Goal: Information Seeking & Learning: Compare options

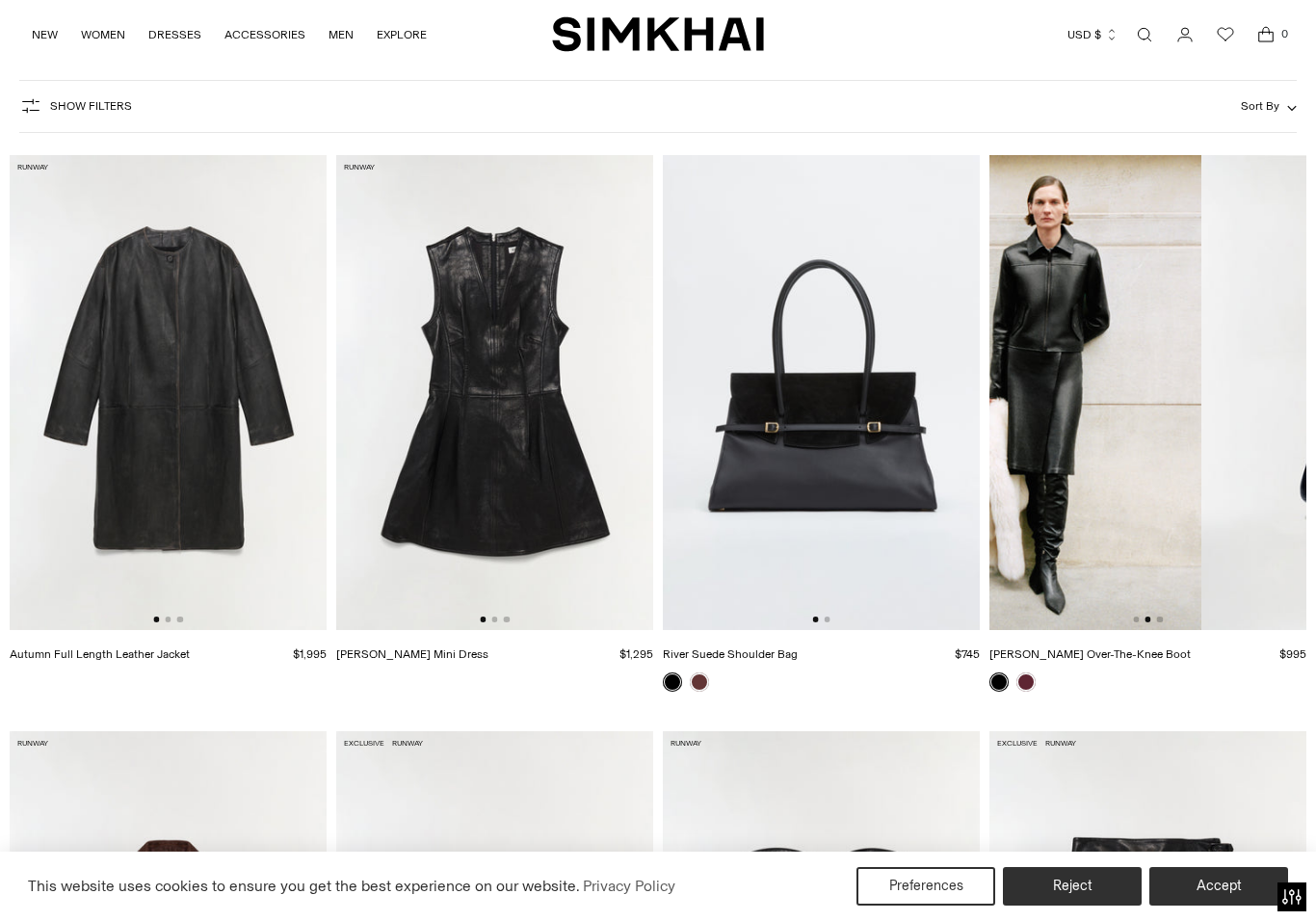
scroll to position [102, 0]
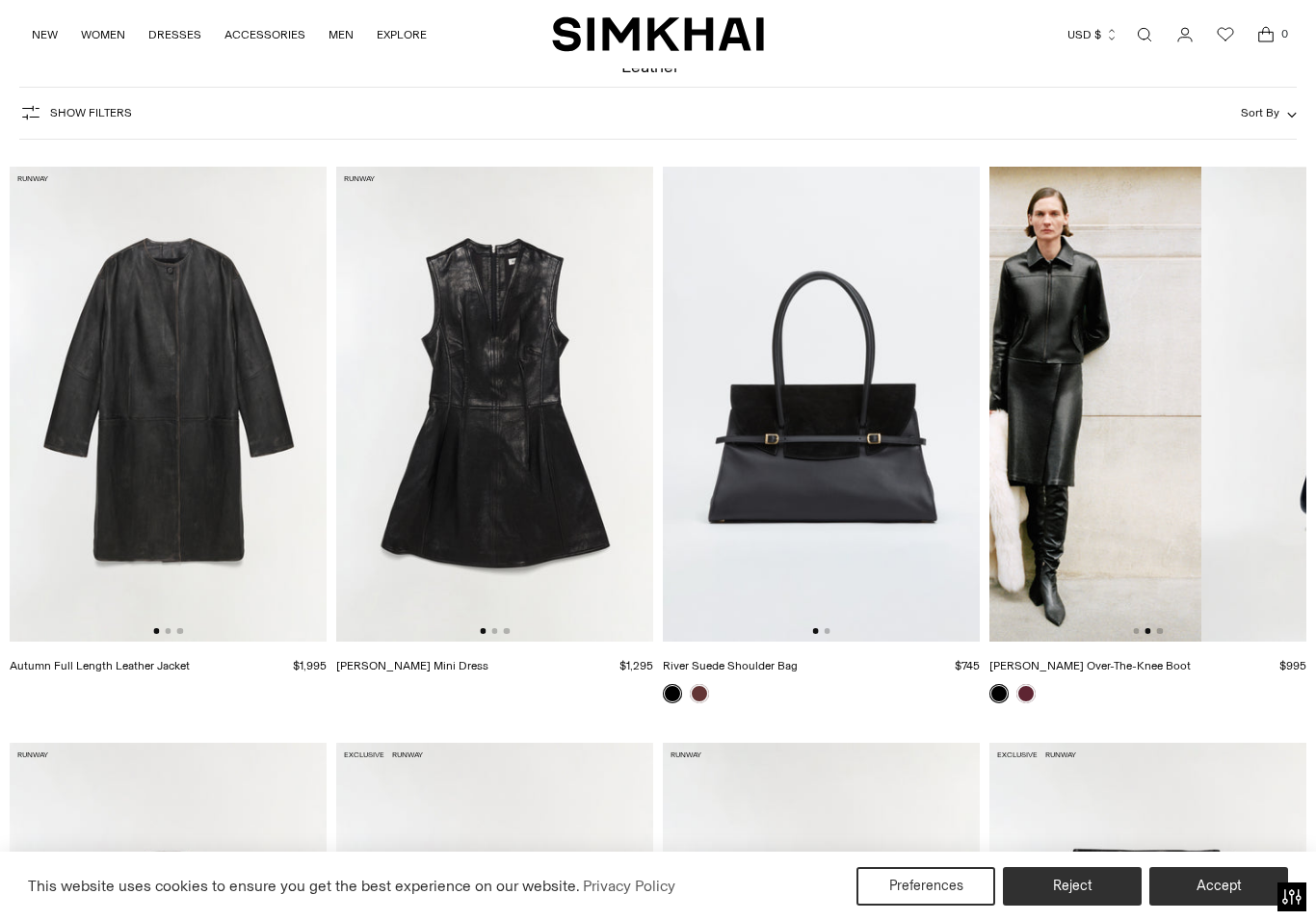
click at [1177, 561] on img at bounding box center [1042, 405] width 317 height 476
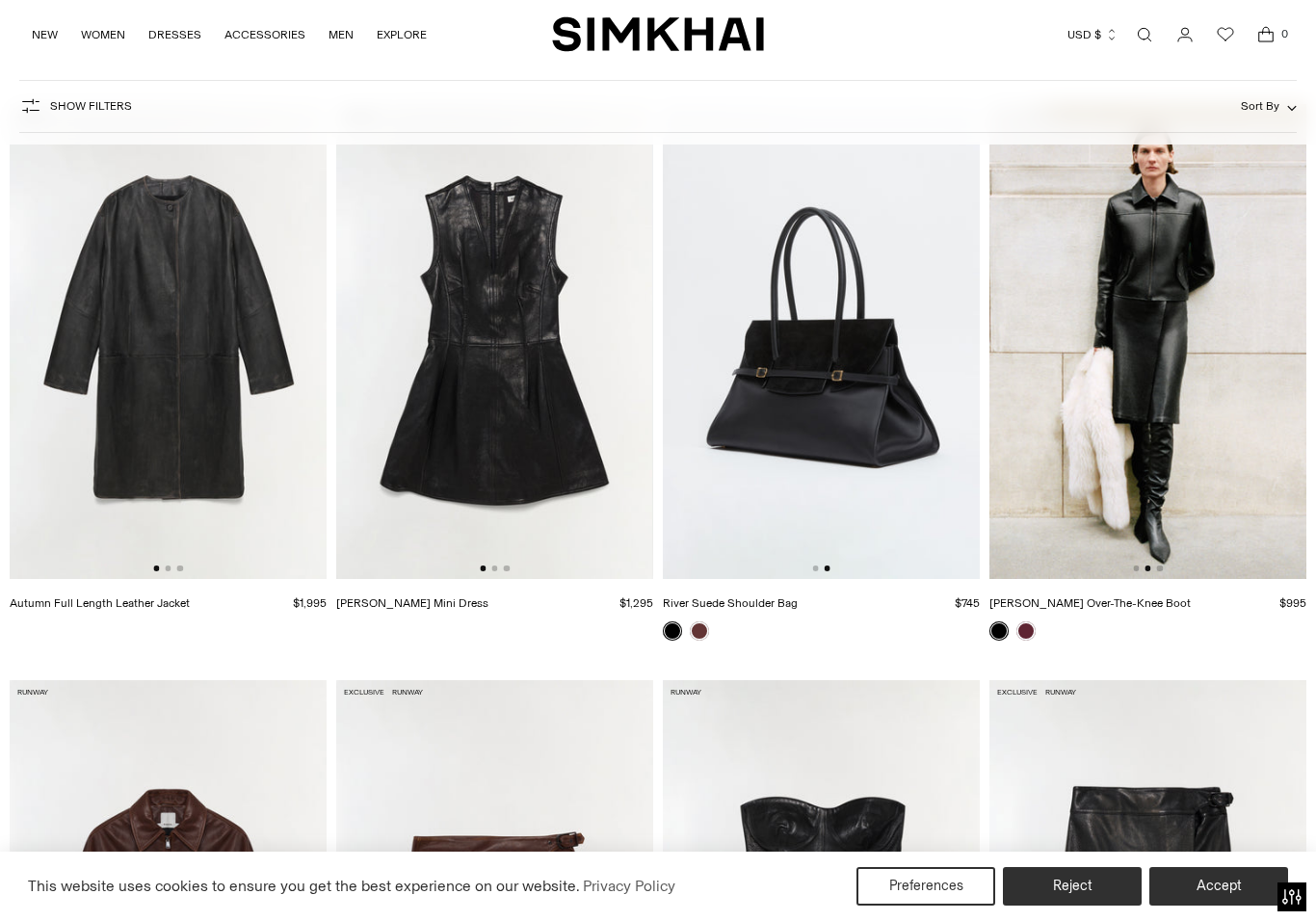
scroll to position [0, 0]
click at [855, 309] on img at bounding box center [821, 342] width 317 height 476
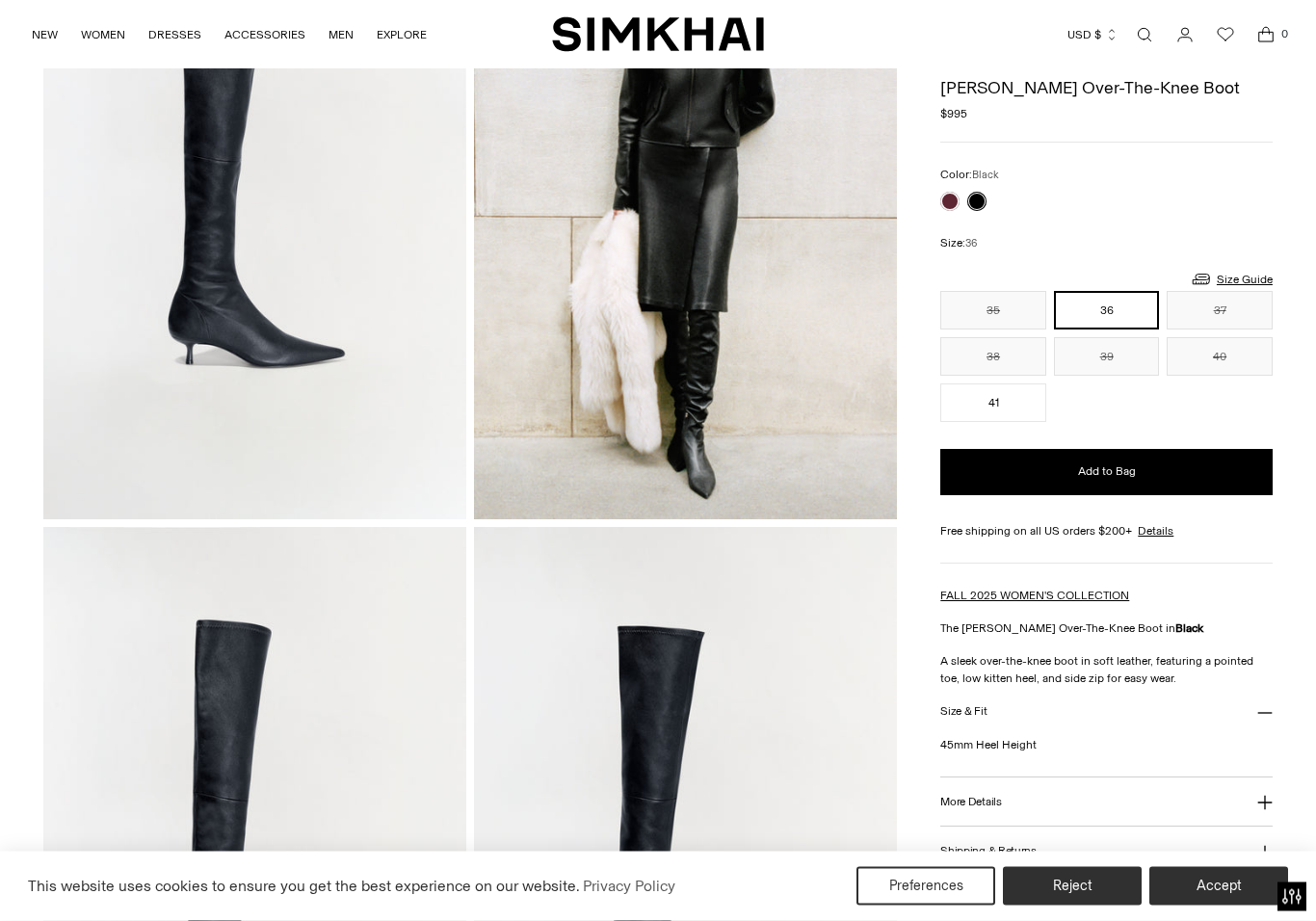
scroll to position [255, 0]
click at [955, 199] on link at bounding box center [950, 202] width 19 height 19
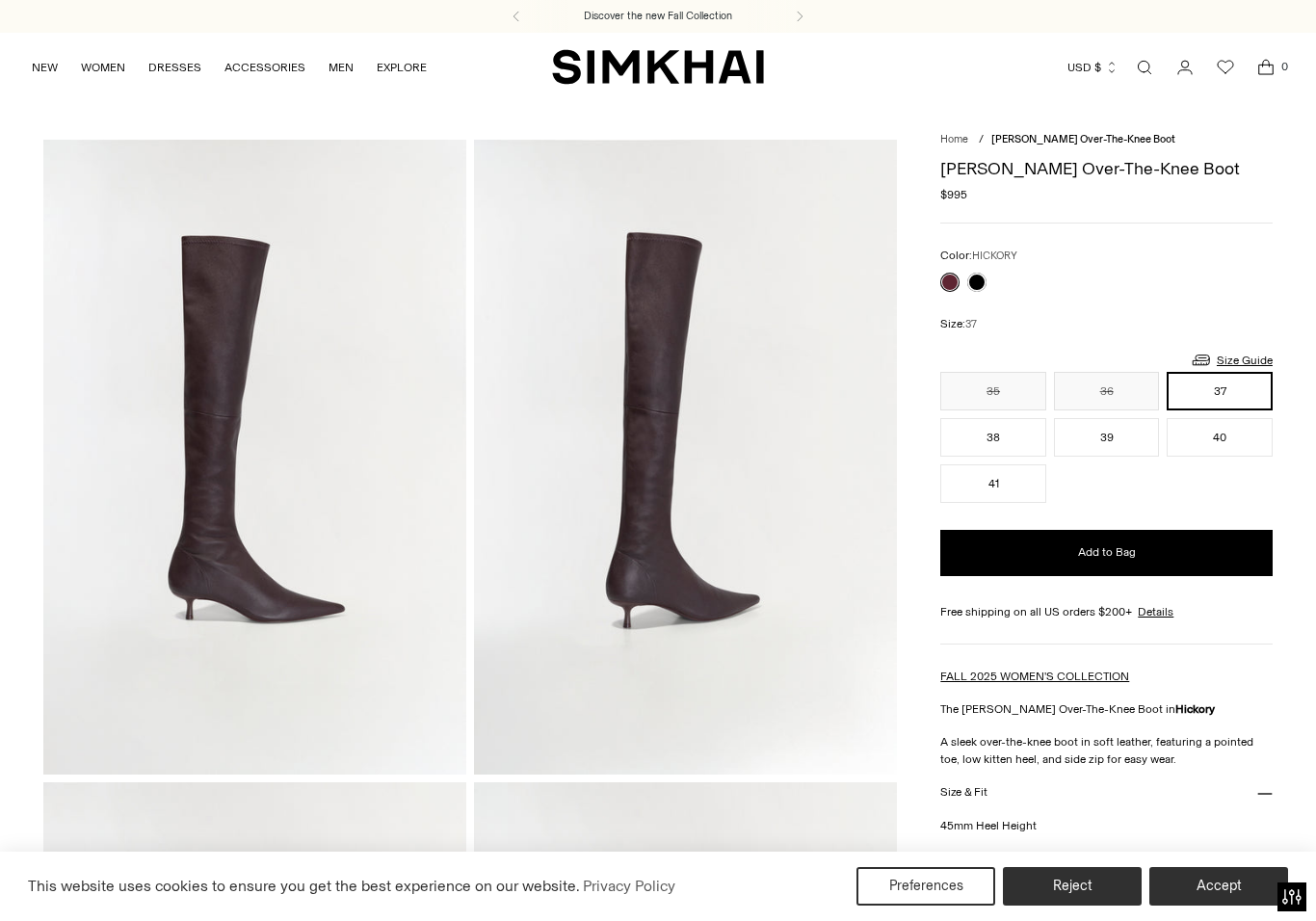
click at [1232, 876] on button "Accept" at bounding box center [1218, 886] width 139 height 39
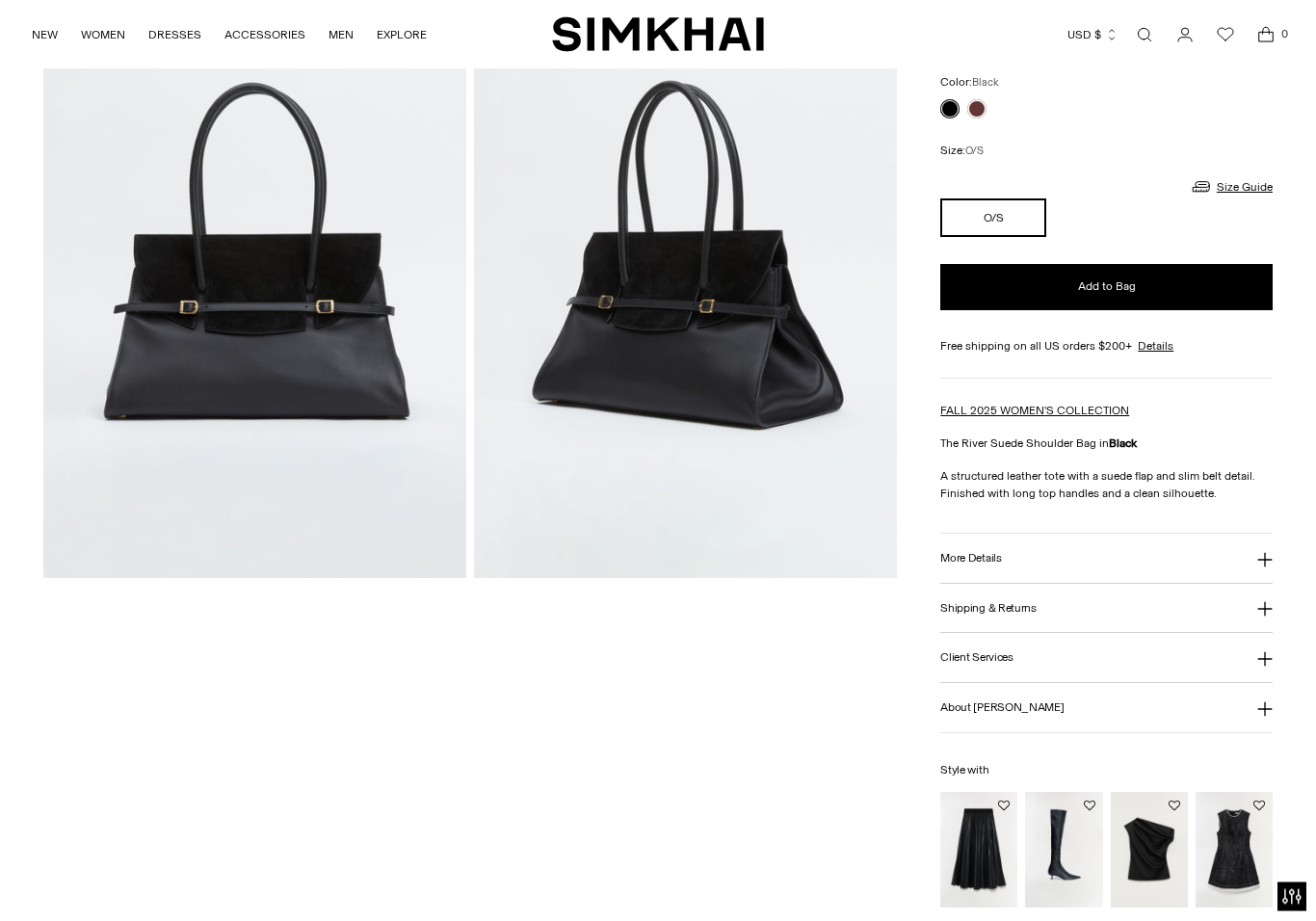
scroll to position [191, 0]
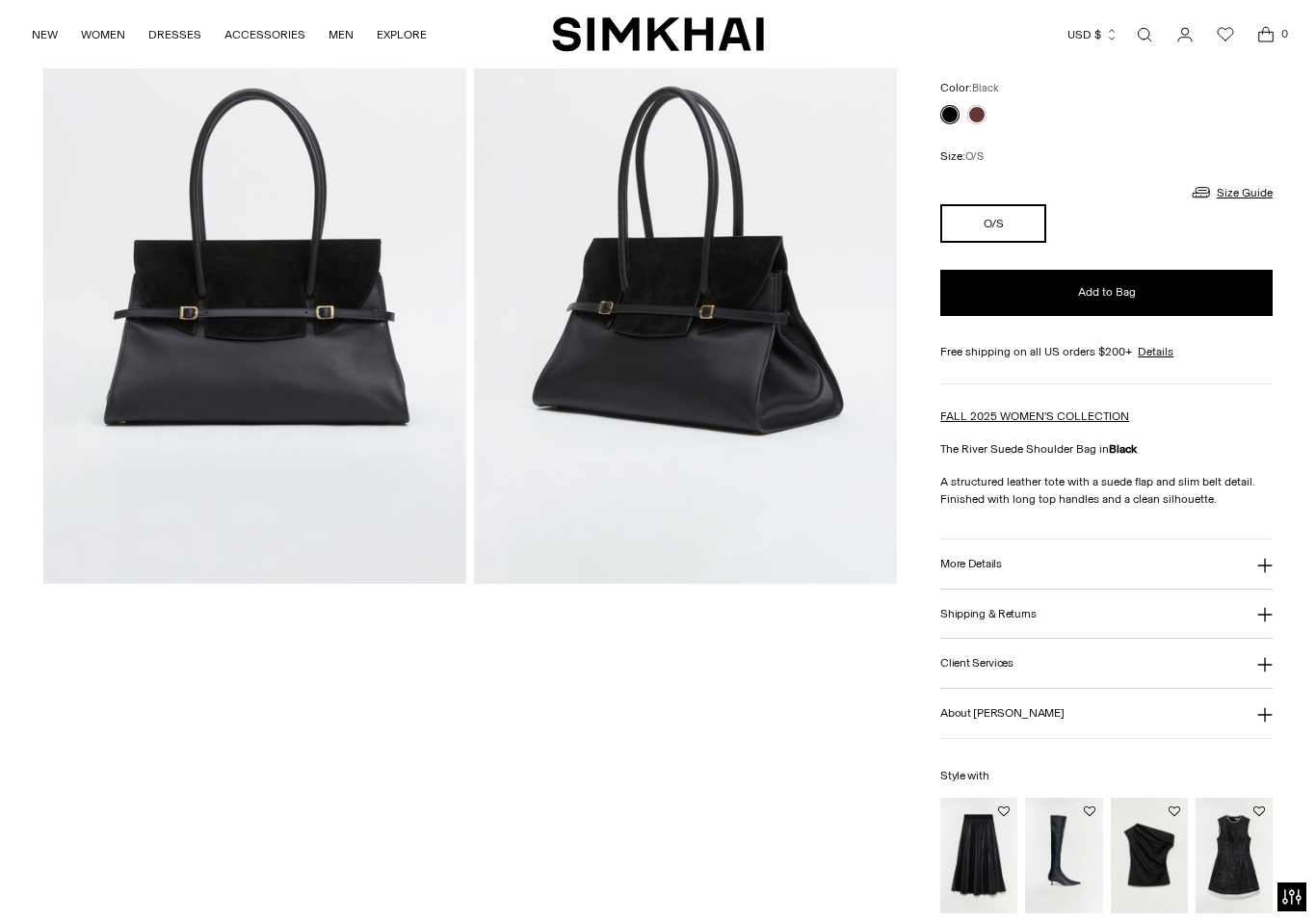
click at [983, 110] on link at bounding box center [976, 115] width 19 height 19
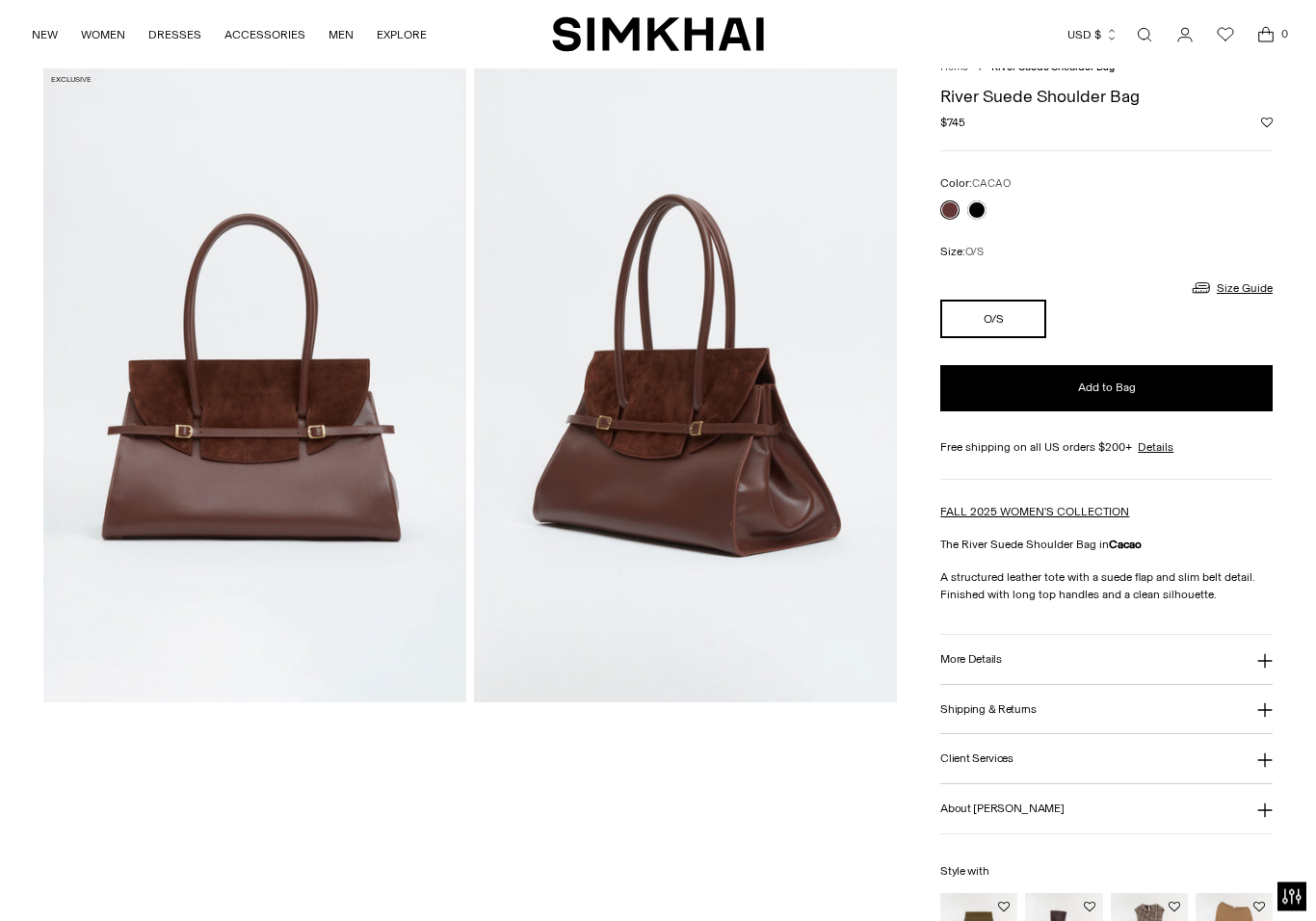
scroll to position [72, 0]
click at [983, 203] on link at bounding box center [976, 210] width 19 height 19
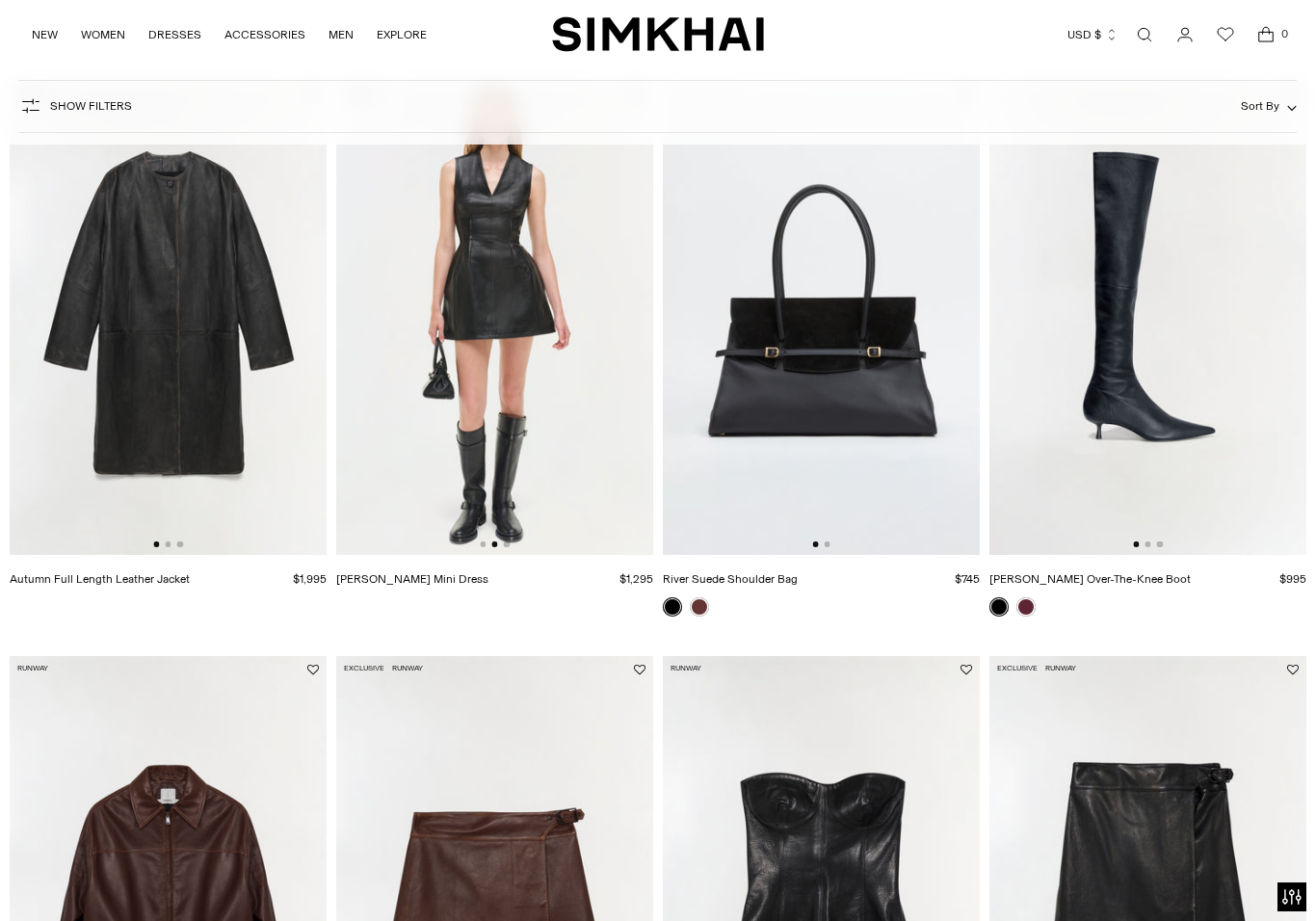
scroll to position [0, 317]
click at [552, 346] on img at bounding box center [494, 317] width 317 height 476
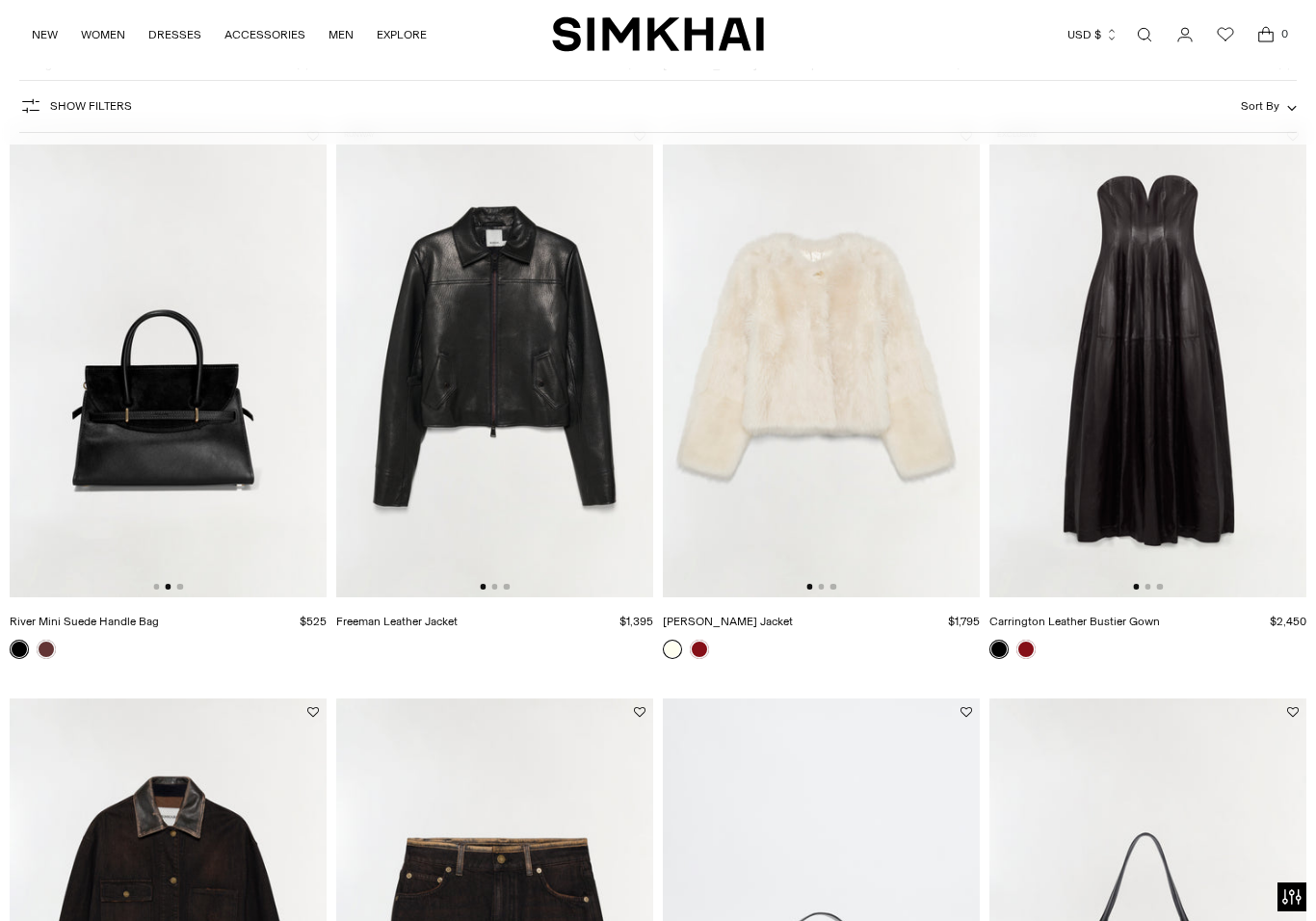
click at [181, 441] on img at bounding box center [168, 360] width 317 height 476
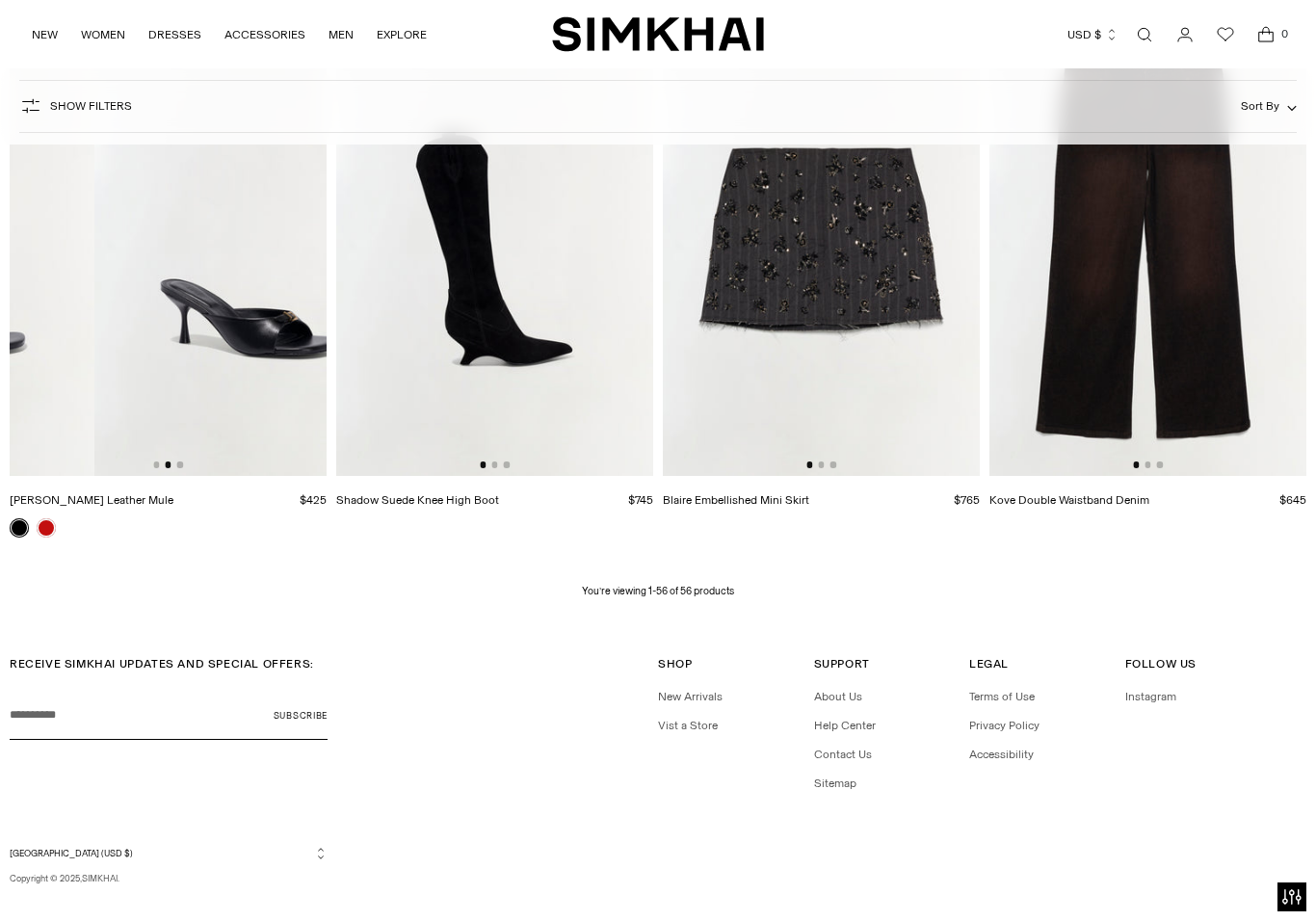
scroll to position [0, 290]
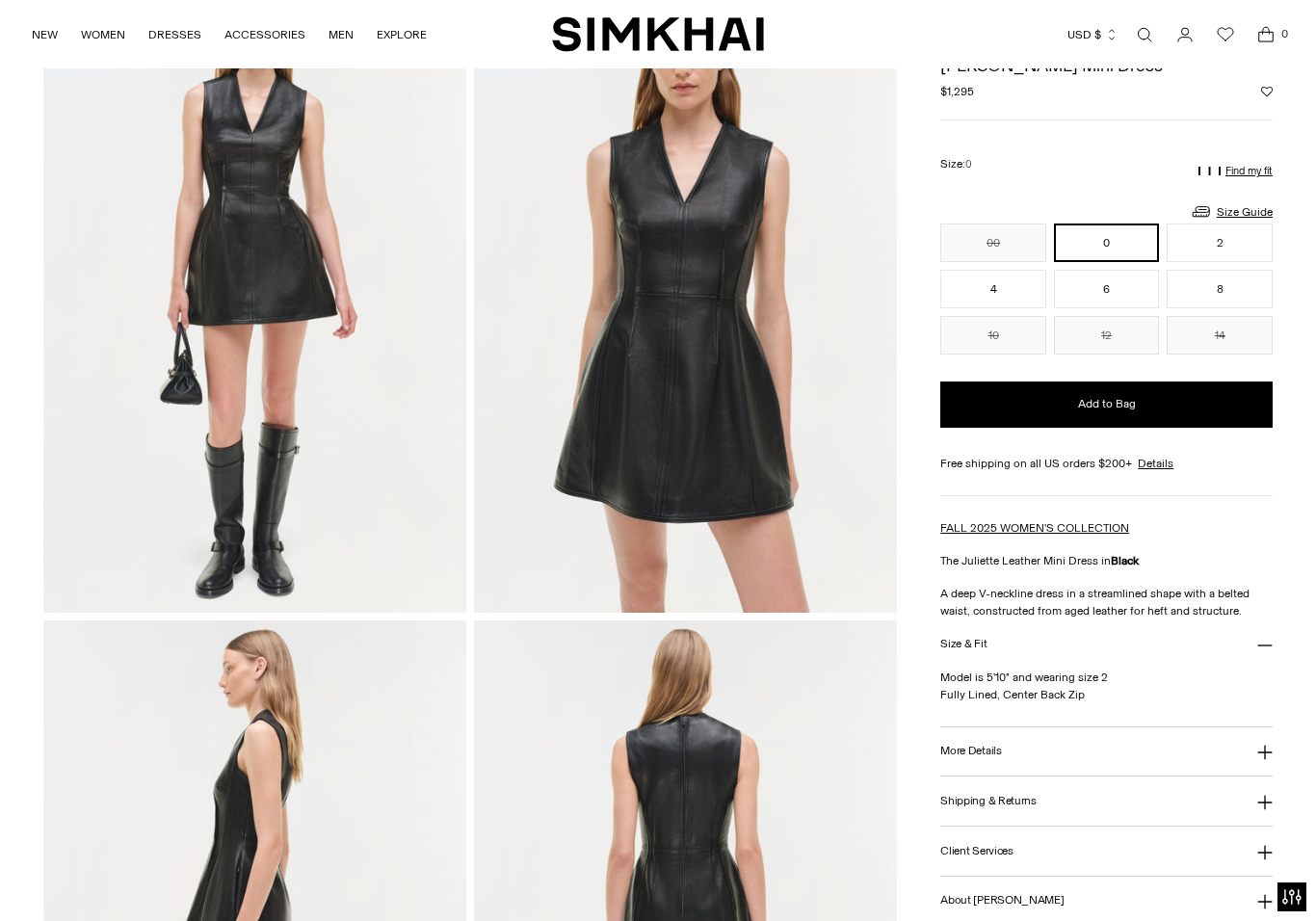
scroll to position [186, 0]
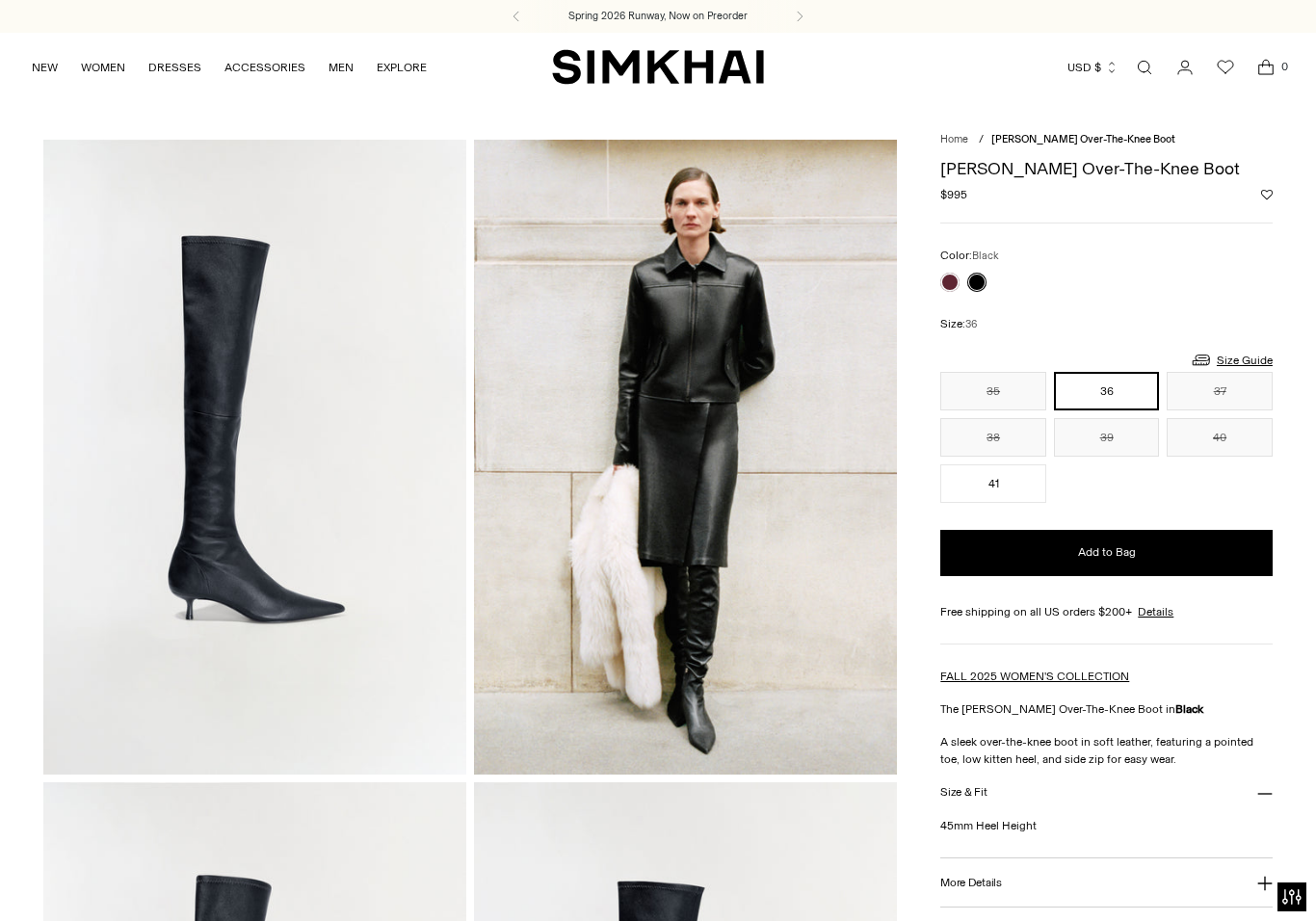
click at [54, 57] on link "NEW" at bounding box center [45, 68] width 26 height 43
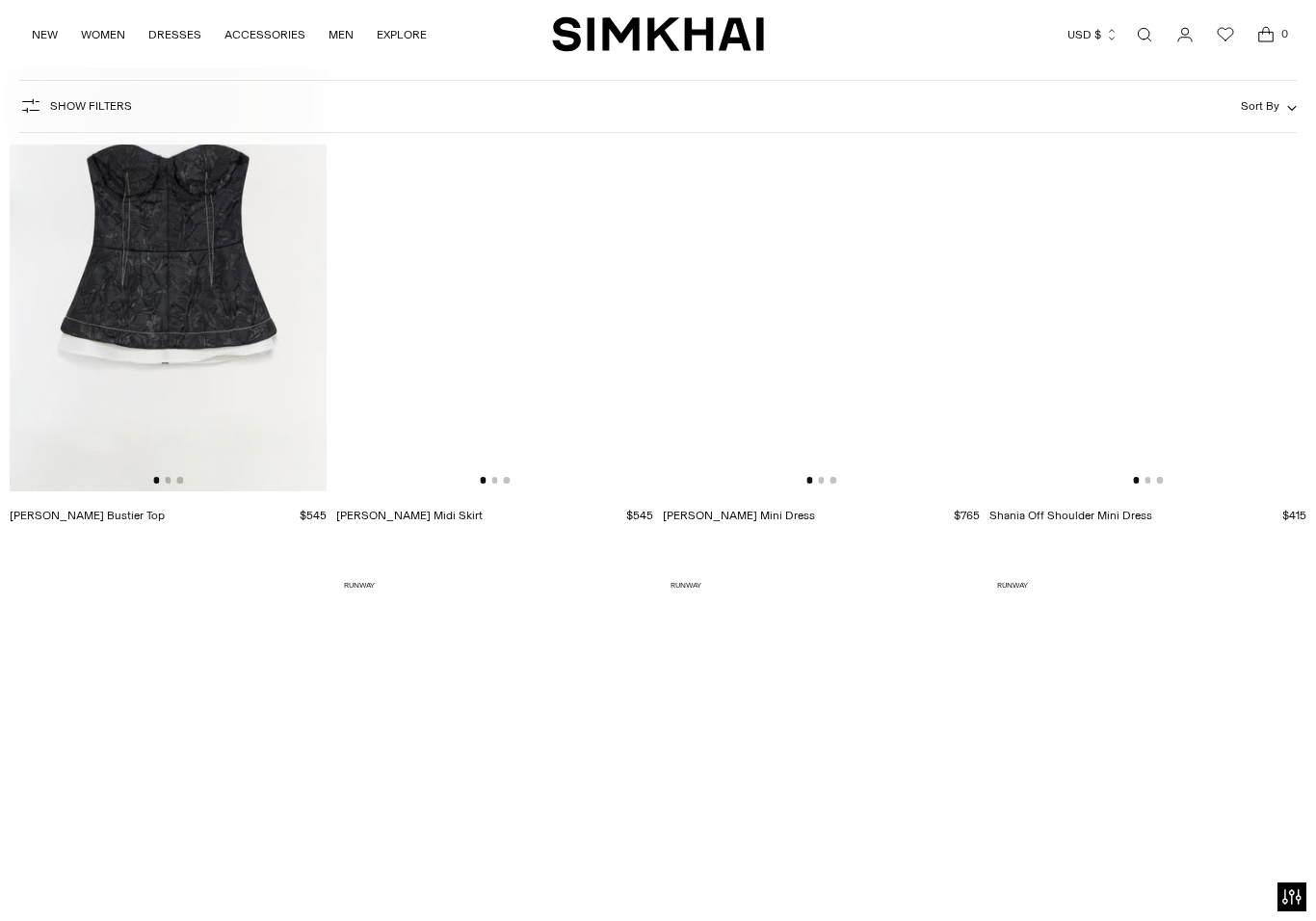
scroll to position [12292, 0]
